Goal: Transaction & Acquisition: Book appointment/travel/reservation

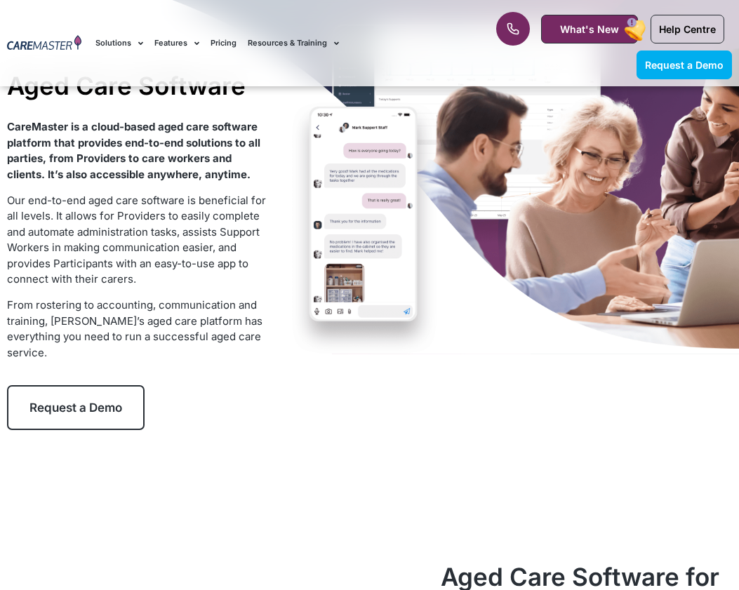
scroll to position [105, 0]
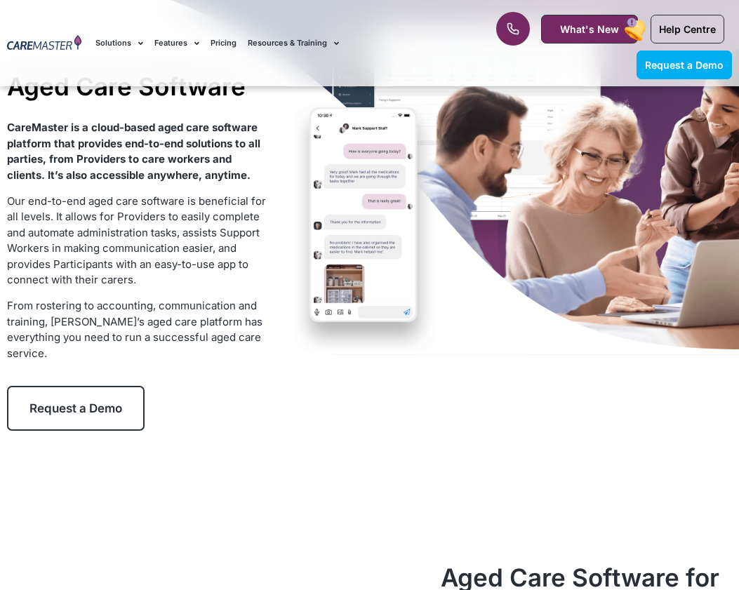
click at [106, 417] on link "Request a Demo" at bounding box center [76, 408] width 138 height 45
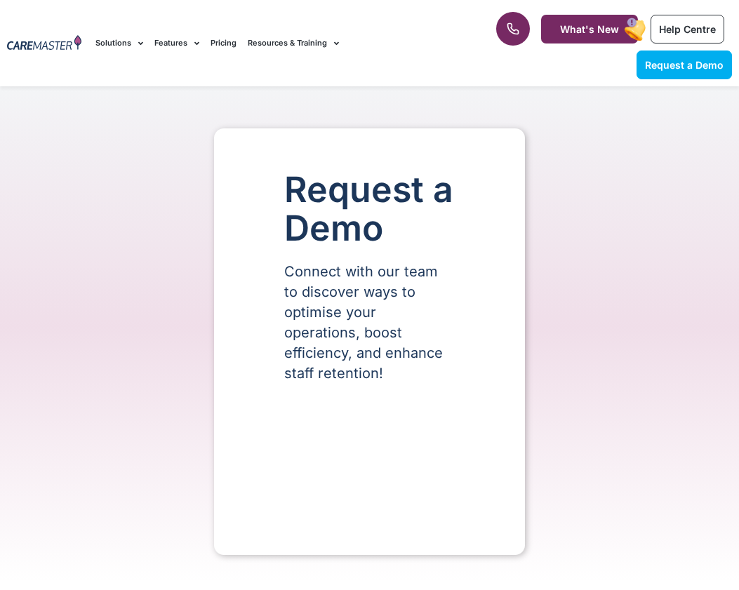
select select "**"
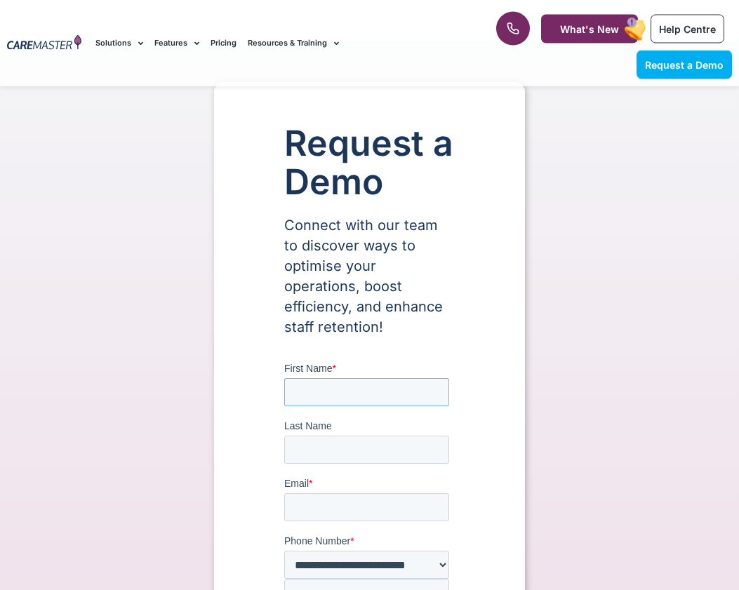
click at [390, 392] on input "First Name *" at bounding box center [366, 392] width 165 height 28
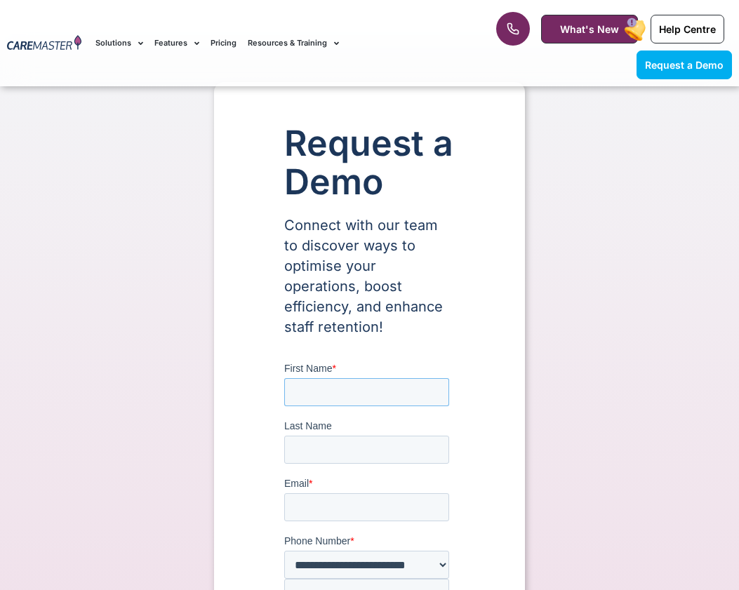
scroll to position [46, 0]
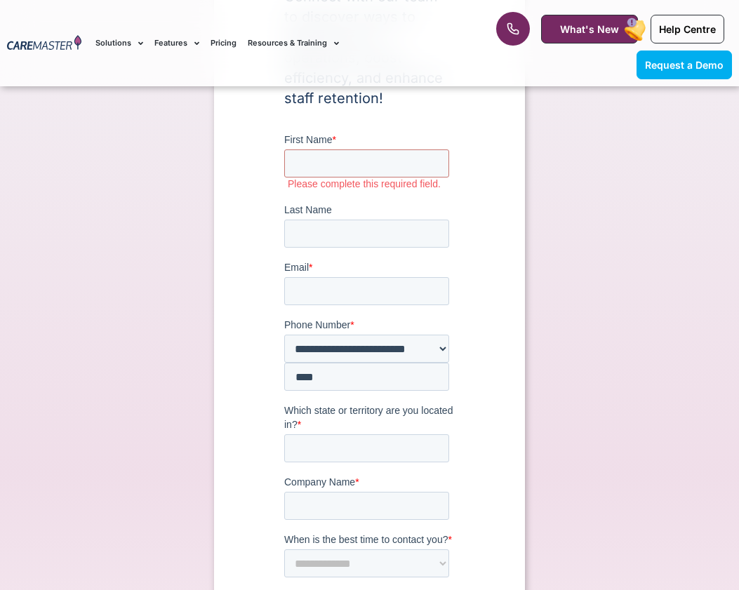
scroll to position [0, 0]
